Goal: Transaction & Acquisition: Purchase product/service

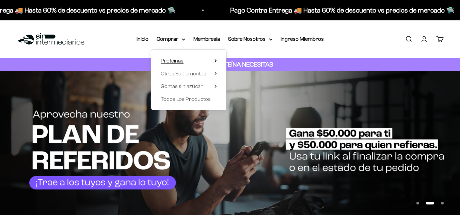
click at [181, 58] on span "Proteínas" at bounding box center [172, 60] width 23 height 9
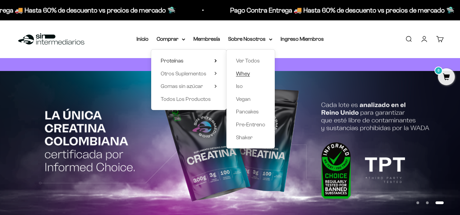
click at [245, 73] on span "Whey" at bounding box center [243, 74] width 14 height 6
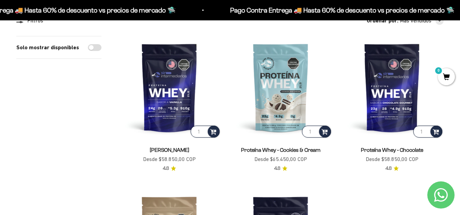
scroll to position [71, 0]
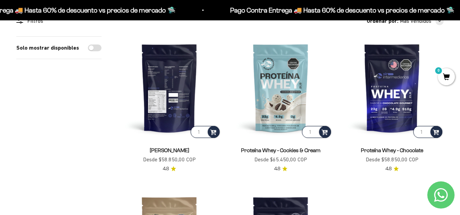
click at [167, 119] on img at bounding box center [169, 87] width 103 height 103
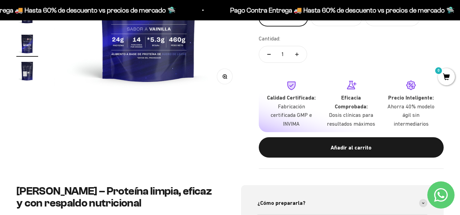
scroll to position [130, 0]
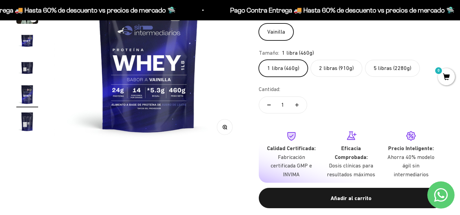
click at [337, 65] on label "2 libras (910g)" at bounding box center [336, 68] width 52 height 17
click at [259, 60] on input "2 libras (910g)" at bounding box center [258, 60] width 0 height 0
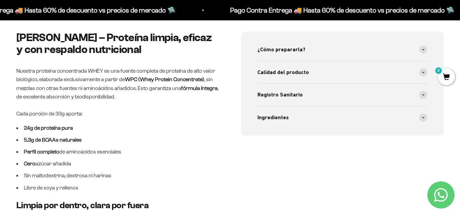
scroll to position [335, 0]
